Goal: Transaction & Acquisition: Purchase product/service

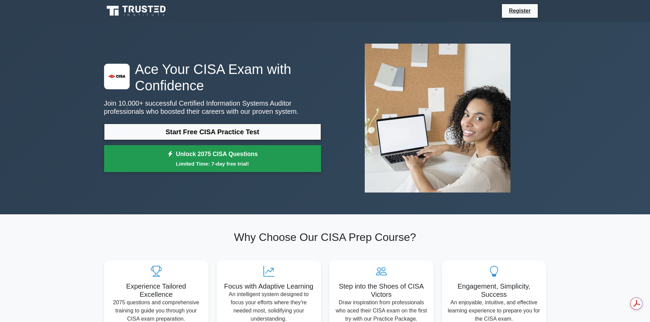
click at [208, 156] on link "Unlock 2075 CISA Questions Limited Time: 7-day free trial!" at bounding box center [212, 158] width 217 height 27
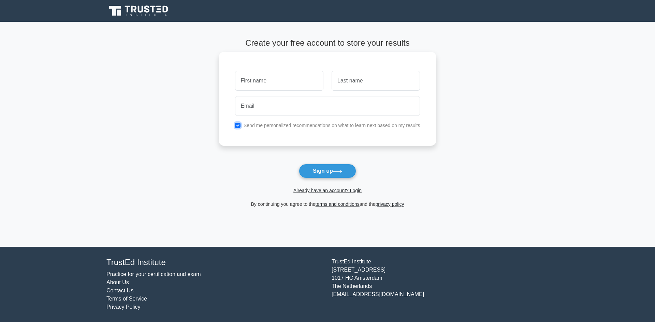
click at [238, 125] on input "checkbox" at bounding box center [237, 125] width 5 height 5
checkbox input "false"
click at [323, 190] on link "Already have an account? Login" at bounding box center [327, 190] width 68 height 5
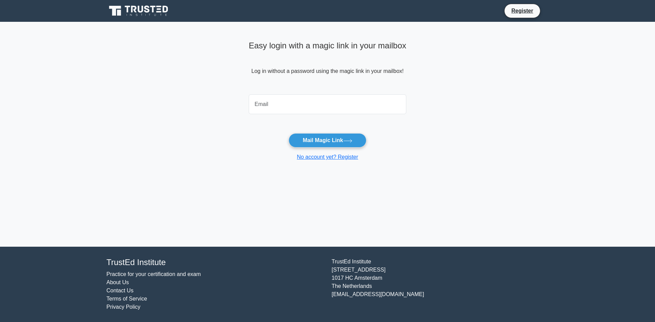
click at [313, 113] on input "email" at bounding box center [328, 104] width 158 height 20
type input "[EMAIL_ADDRESS][DOMAIN_NAME]"
click at [329, 137] on button "Mail Magic Link" at bounding box center [327, 140] width 77 height 14
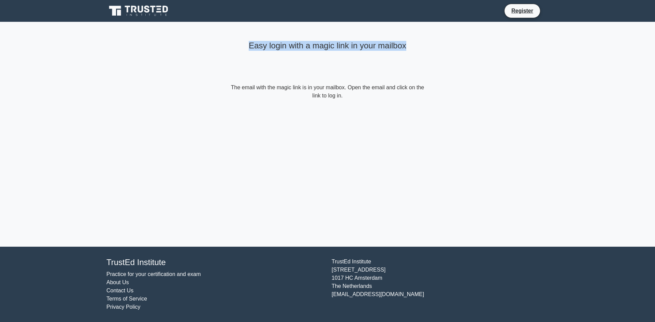
drag, startPoint x: 412, startPoint y: 47, endPoint x: 246, endPoint y: 46, distance: 166.1
click at [246, 46] on h4 "Easy login with a magic link in your mailbox" at bounding box center [327, 46] width 197 height 10
